Goal: Task Accomplishment & Management: Use online tool/utility

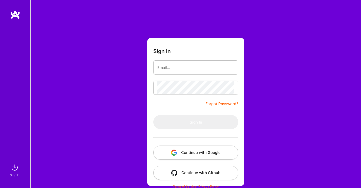
click at [182, 148] on button "Continue with Google" at bounding box center [195, 153] width 85 height 14
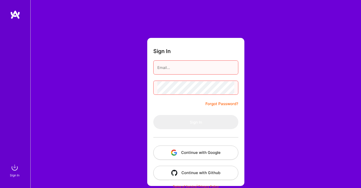
click at [187, 149] on button "Continue with Google" at bounding box center [195, 153] width 85 height 14
type input "[EMAIL_ADDRESS][DOMAIN_NAME]"
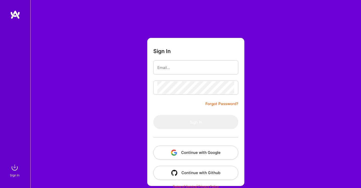
click at [201, 153] on button "Continue with Google" at bounding box center [195, 153] width 85 height 14
type input "[EMAIL_ADDRESS][DOMAIN_NAME]"
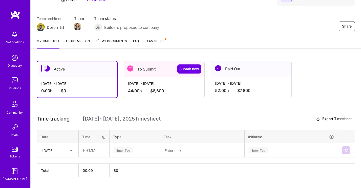
scroll to position [31, 0]
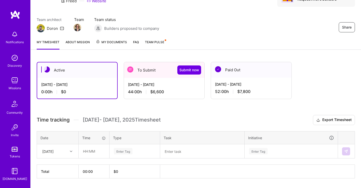
click at [185, 91] on div "44:00 h $6,600" at bounding box center [164, 91] width 72 height 5
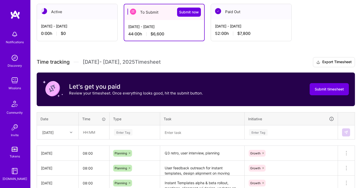
scroll to position [100, 0]
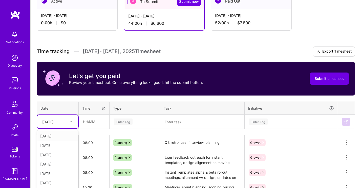
click at [72, 121] on div "option Tue, Sep 16 focused, 1 of 15. 14 results available. Use Up and Down to c…" at bounding box center [57, 121] width 41 height 13
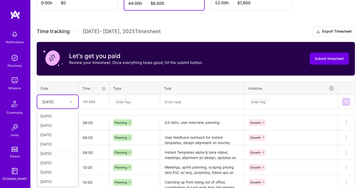
scroll to position [57, 0]
click at [60, 178] on div "Mon, Sep 29" at bounding box center [57, 180] width 41 height 9
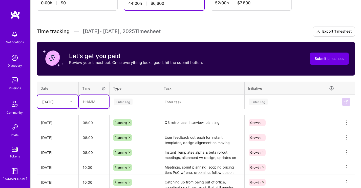
click at [93, 104] on input "text" at bounding box center [94, 101] width 30 height 13
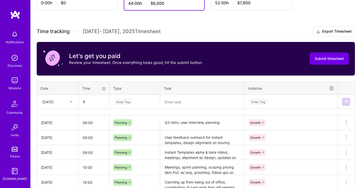
type input "08:00"
click at [128, 102] on div "Enter Tag" at bounding box center [123, 102] width 19 height 8
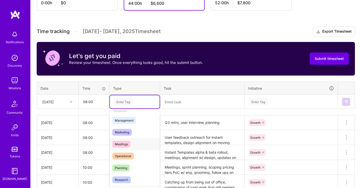
scroll to position [61, 0]
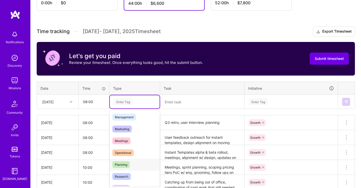
click at [131, 162] on div "Planning" at bounding box center [135, 165] width 50 height 12
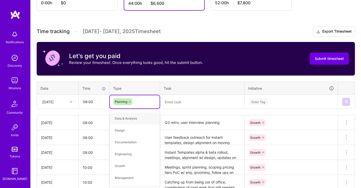
click at [174, 101] on textarea at bounding box center [202, 101] width 83 height 13
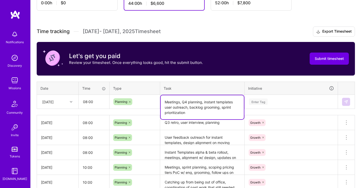
type textarea "Meetings, Q4 planning, instant templates user outreach, backlog grooming, sprin…"
click at [276, 104] on div "Enter Tag" at bounding box center [290, 102] width 85 height 6
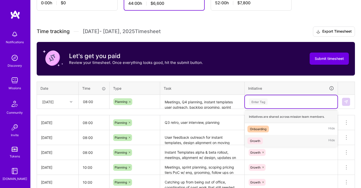
click at [262, 139] on span "Growth" at bounding box center [254, 141] width 15 height 7
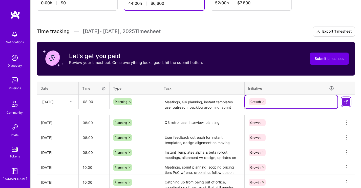
click at [346, 102] on img at bounding box center [346, 102] width 4 height 4
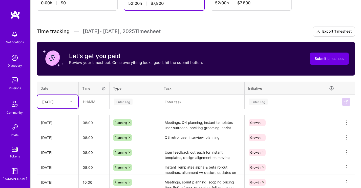
click at [69, 100] on div at bounding box center [72, 102] width 8 height 7
click at [59, 179] on div "Tue, Sep 30" at bounding box center [57, 180] width 41 height 9
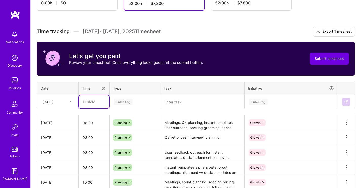
click at [91, 103] on input "text" at bounding box center [94, 101] width 30 height 13
click at [141, 91] on th "Type" at bounding box center [134, 88] width 51 height 13
click at [124, 100] on div "Enter Tag" at bounding box center [123, 102] width 19 height 8
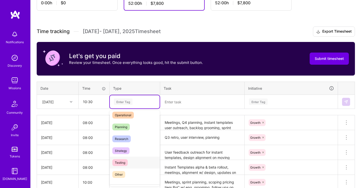
scroll to position [94, 0]
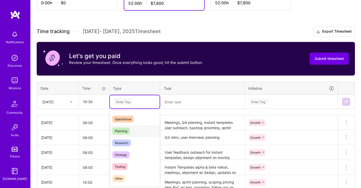
click at [134, 132] on div "Planning" at bounding box center [135, 131] width 50 height 12
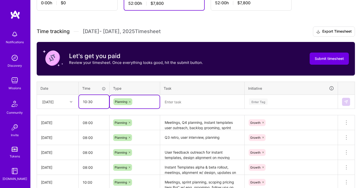
click at [94, 100] on input "10:30" at bounding box center [94, 101] width 30 height 13
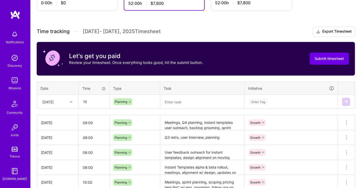
type input "10:00"
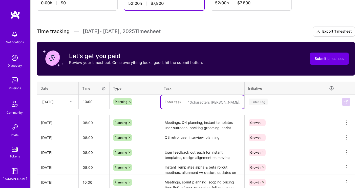
click at [180, 98] on textarea at bounding box center [202, 101] width 83 height 13
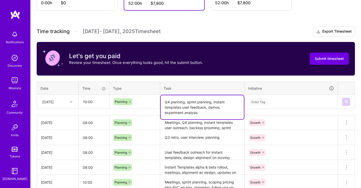
type textarea "Q4 planning, sprint planning, instant templates user feedback, demos, experimen…"
click at [282, 85] on div "Initiative" at bounding box center [291, 88] width 86 height 6
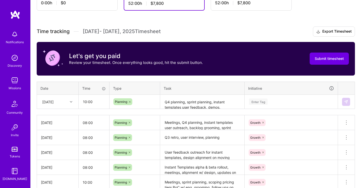
click at [259, 102] on div "Enter Tag" at bounding box center [258, 102] width 19 height 8
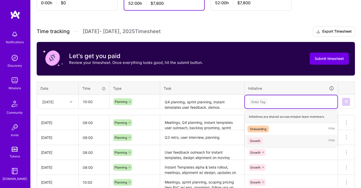
click at [266, 138] on div "Growth Hide" at bounding box center [291, 141] width 93 height 12
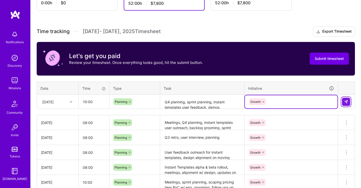
click at [346, 100] on img at bounding box center [346, 102] width 4 height 4
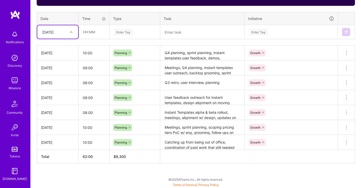
scroll to position [178, 0]
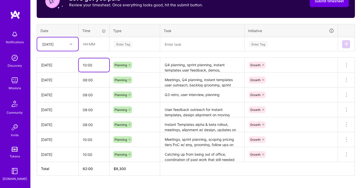
click at [93, 65] on input "10:00" at bounding box center [94, 64] width 31 height 13
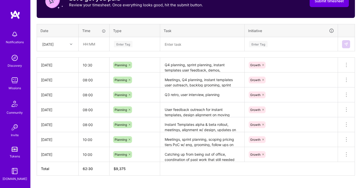
click at [155, 175] on th "$ 9,375" at bounding box center [134, 169] width 51 height 14
click at [161, 171] on th at bounding box center [257, 169] width 195 height 14
click at [119, 53] on div "Time tracking Sep 16 - Sep 30 , 2025 Timesheet Export Timesheet Let's get you p…" at bounding box center [196, 72] width 318 height 207
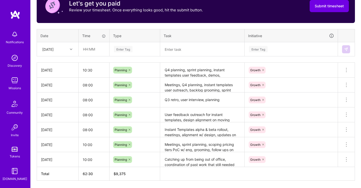
scroll to position [190, 0]
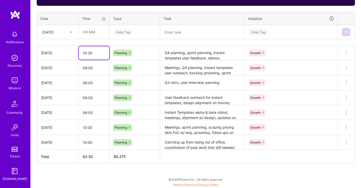
click at [96, 54] on input "10:30" at bounding box center [94, 52] width 31 height 13
click at [146, 173] on div "Active Oct 1 - Oct 15, 2025 0:00 h $0 To Submit Submit now Sep 16 - Sep 30, 202…" at bounding box center [196, 42] width 330 height 291
click at [97, 54] on input "10:00" at bounding box center [94, 52] width 31 height 13
type input "10:30"
click at [139, 181] on div "Active Oct 1 - Oct 15, 2025 0:00 h $0 To Submit Submit now Sep 16 - Sep 30, 202…" at bounding box center [196, 42] width 330 height 291
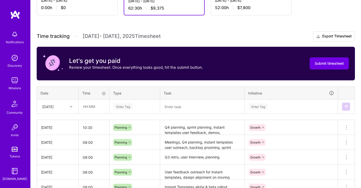
scroll to position [114, 0]
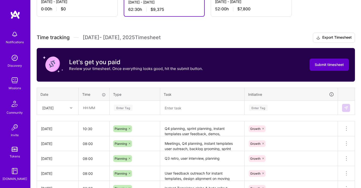
click at [326, 62] on span "Submit timesheet" at bounding box center [329, 64] width 29 height 5
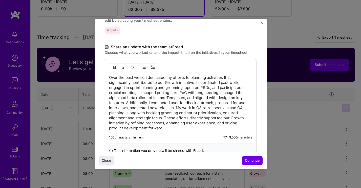
scroll to position [134, 0]
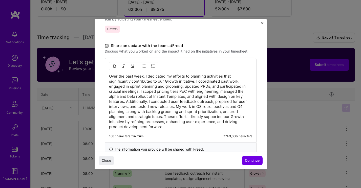
click at [130, 86] on p "Over the past week, I dedicated my efforts to planning activities that signific…" at bounding box center [180, 102] width 143 height 56
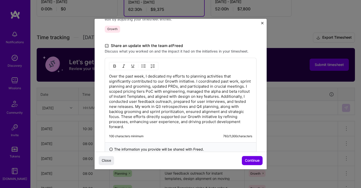
click at [123, 92] on p "Over the past week, I dedicated my efforts to planning activities that signific…" at bounding box center [180, 102] width 143 height 56
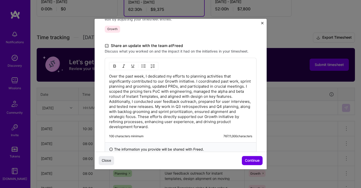
click at [206, 107] on p "Over the past week, I dedicated my efforts to planning activities that signific…" at bounding box center [180, 102] width 143 height 56
click at [174, 107] on p "Over the past week, I dedicated my efforts to planning activities that signific…" at bounding box center [180, 102] width 143 height 56
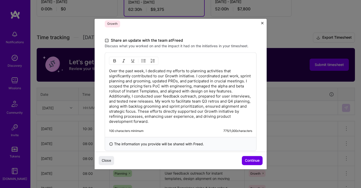
scroll to position [138, 0]
click at [162, 77] on p "Over the past week, I dedicated my efforts to planning activities that signific…" at bounding box center [180, 97] width 143 height 56
click at [199, 111] on p "Over the past week, I dedicated my efforts to planning activities that signific…" at bounding box center [180, 97] width 143 height 56
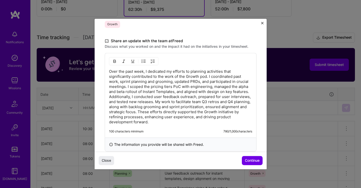
click at [223, 113] on p "Over the past week, I dedicated my efforts to planning activities that signific…" at bounding box center [180, 97] width 143 height 56
click at [187, 124] on p "Over the past week, I dedicated my efforts to planning activities that signific…" at bounding box center [180, 97] width 143 height 56
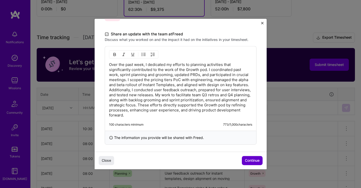
click at [250, 159] on span "Continue" at bounding box center [252, 160] width 15 height 5
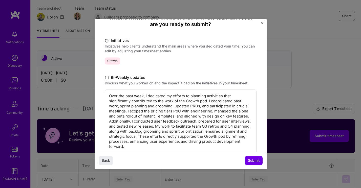
scroll to position [80, 0]
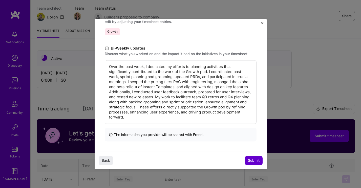
click at [250, 158] on span "Submit" at bounding box center [254, 160] width 12 height 5
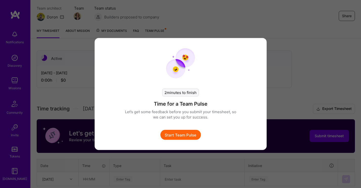
click at [193, 139] on button "Start Team Pulse" at bounding box center [180, 135] width 40 height 10
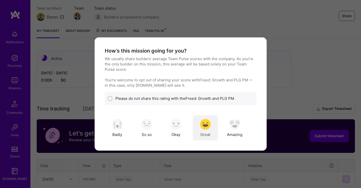
click at [206, 128] on img "modal" at bounding box center [205, 124] width 11 height 11
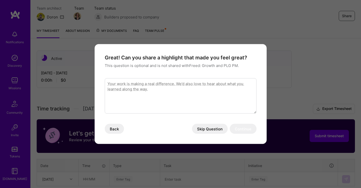
click at [191, 87] on textarea "modal" at bounding box center [181, 95] width 152 height 35
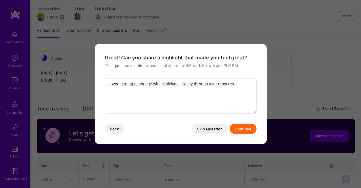
type textarea "I loved getting to engage with clinicians directly through user research."
click at [245, 129] on button "Continue" at bounding box center [243, 129] width 27 height 10
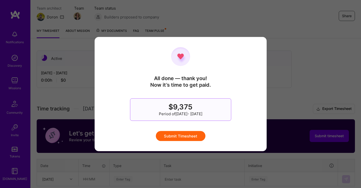
click at [172, 137] on button "Submit Timesheet" at bounding box center [181, 136] width 50 height 10
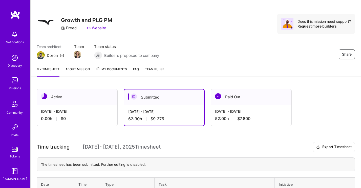
scroll to position [0, 0]
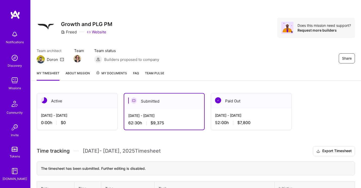
click at [84, 105] on div "Active" at bounding box center [77, 100] width 80 height 15
